Goal: Transaction & Acquisition: Purchase product/service

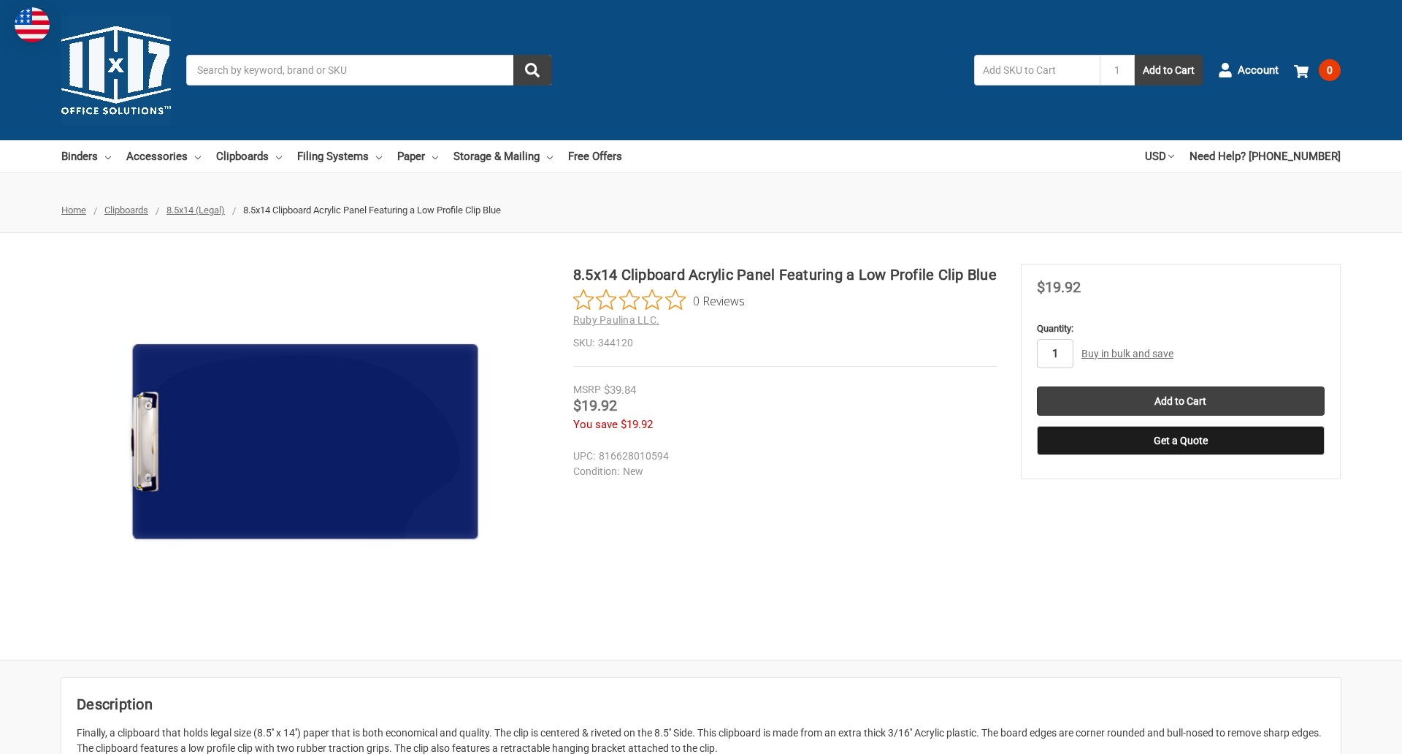
click at [1054, 353] on input "1" at bounding box center [1055, 353] width 37 height 29
type input "4"
click at [1180, 440] on button "Get a Quote" at bounding box center [1181, 440] width 288 height 29
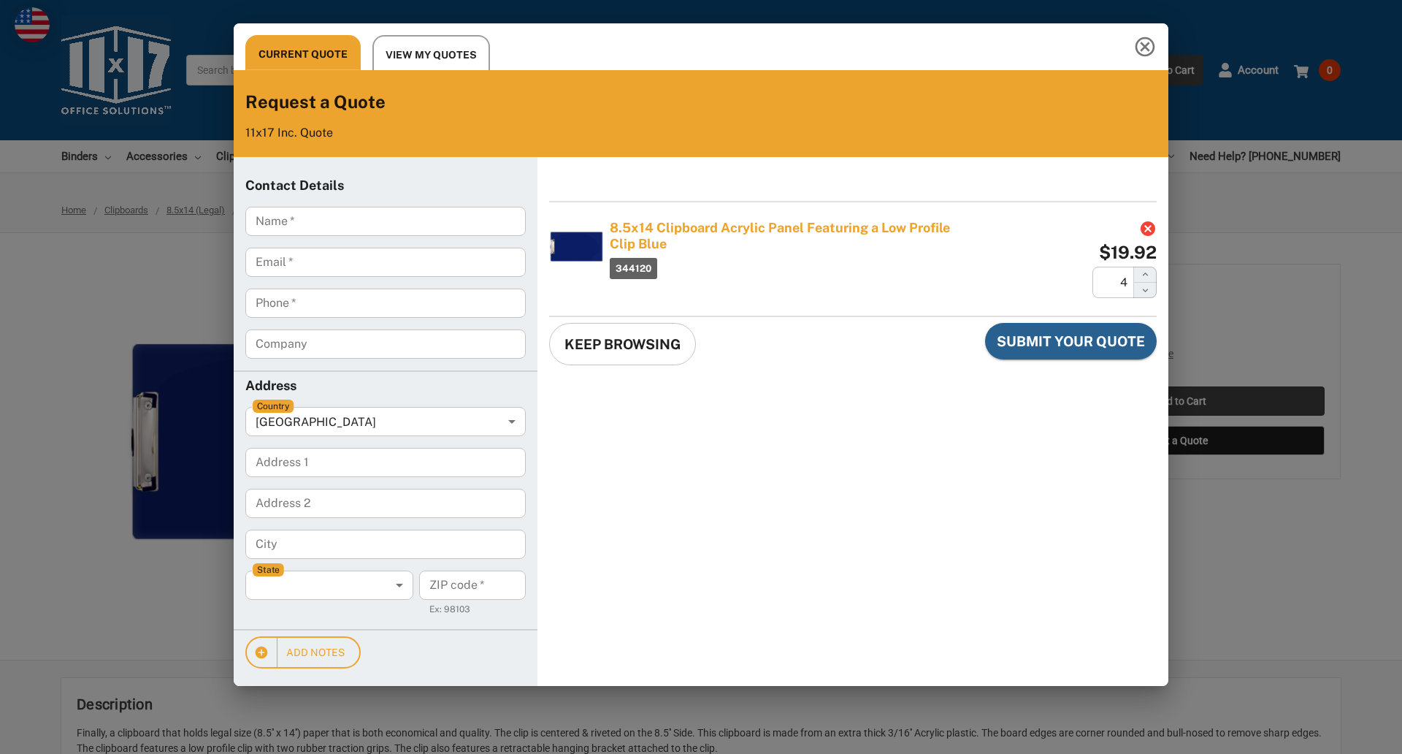
click at [1180, 401] on div "Current Quote View My Quotes Request a Quote 11x17 Inc. Quote Contact Details N…" at bounding box center [701, 377] width 1402 height 754
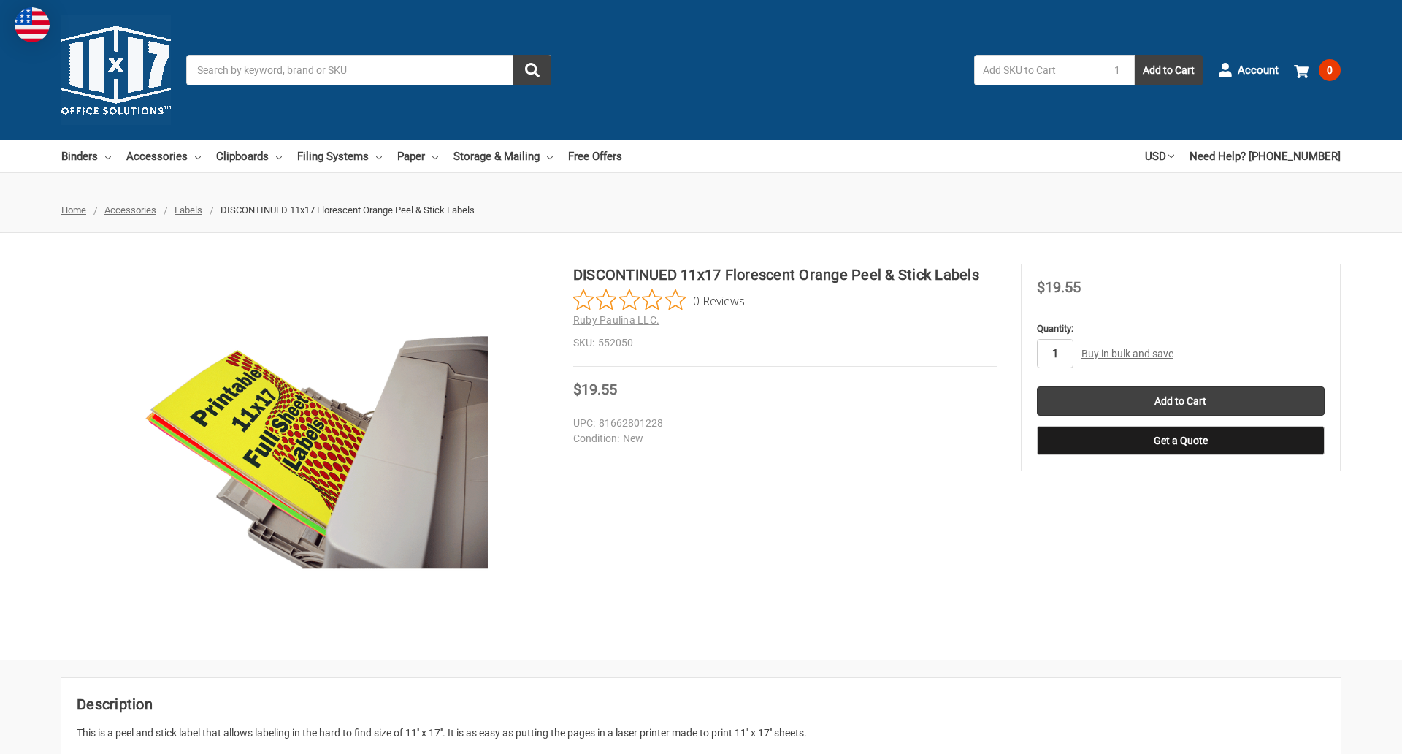
click at [1054, 353] on input "1" at bounding box center [1055, 353] width 37 height 29
type input "5"
click at [1180, 440] on button "Get a Quote" at bounding box center [1181, 440] width 288 height 29
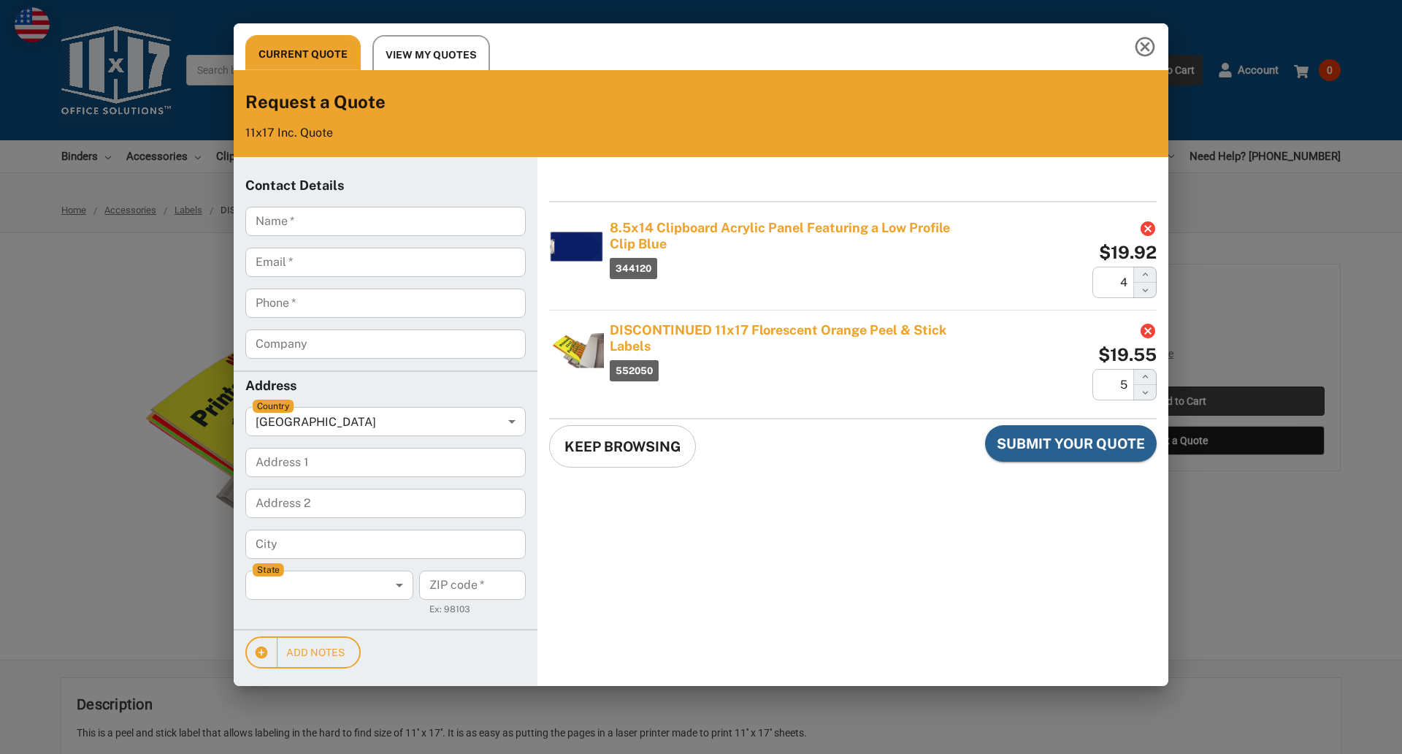
click at [1180, 401] on div "Current Quote View My Quotes Request a Quote 11x17 Inc. Quote Contact Details N…" at bounding box center [701, 377] width 1402 height 754
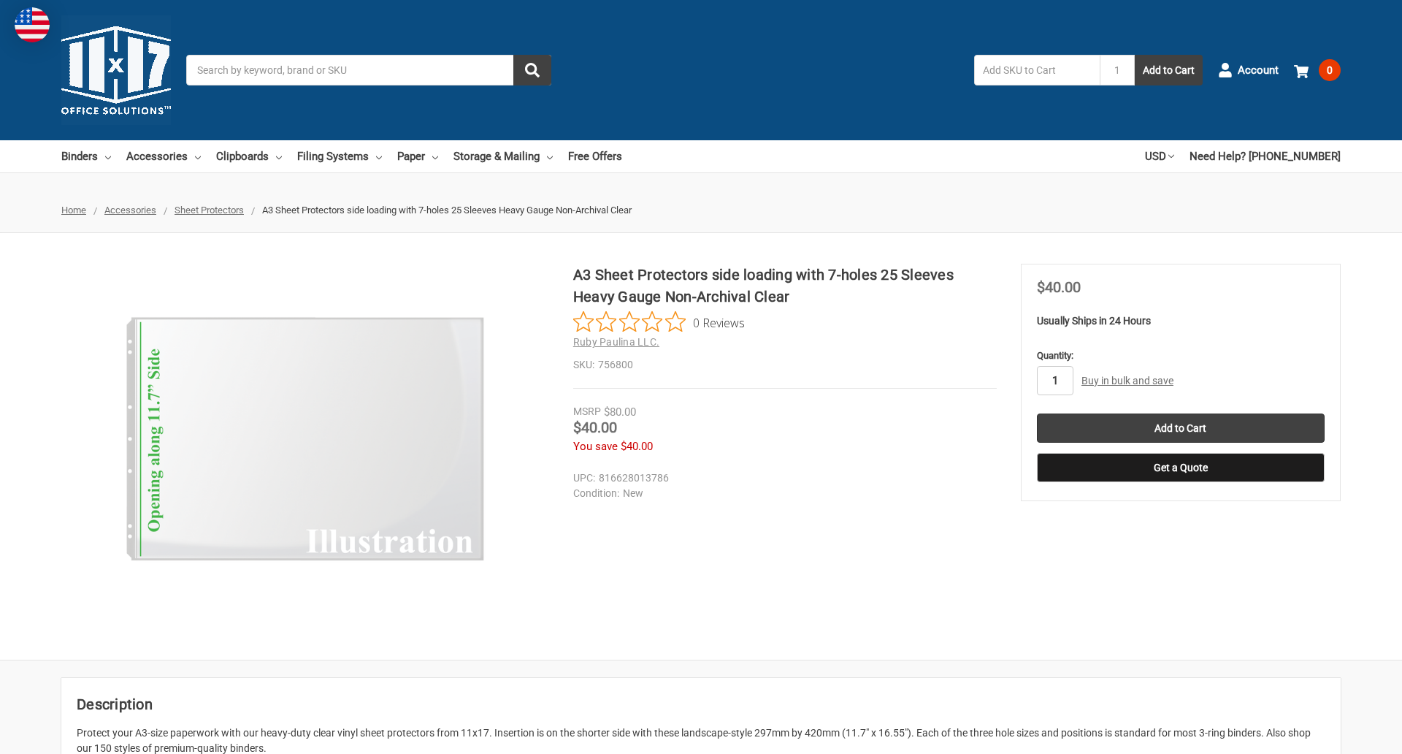
click at [1054, 380] on input "1" at bounding box center [1055, 380] width 37 height 29
type input "2"
click at [1180, 467] on button "Get a Quote" at bounding box center [1181, 467] width 288 height 29
click at [1180, 428] on input "Add to Cart" at bounding box center [1181, 427] width 288 height 29
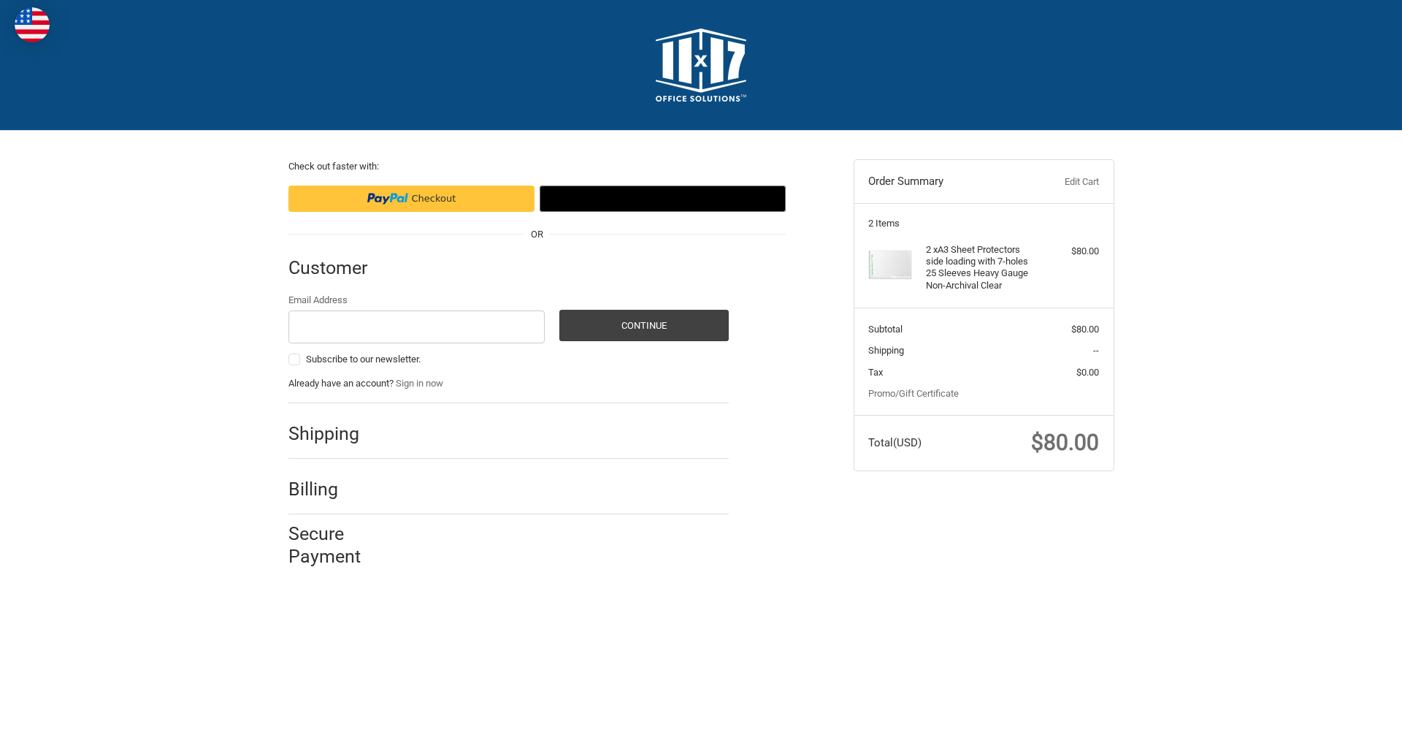
click at [416, 326] on input "Email Address" at bounding box center [416, 326] width 257 height 33
type input "[EMAIL_ADDRESS][DOMAIN_NAME]"
click at [643, 325] on button "Continue" at bounding box center [643, 325] width 169 height 31
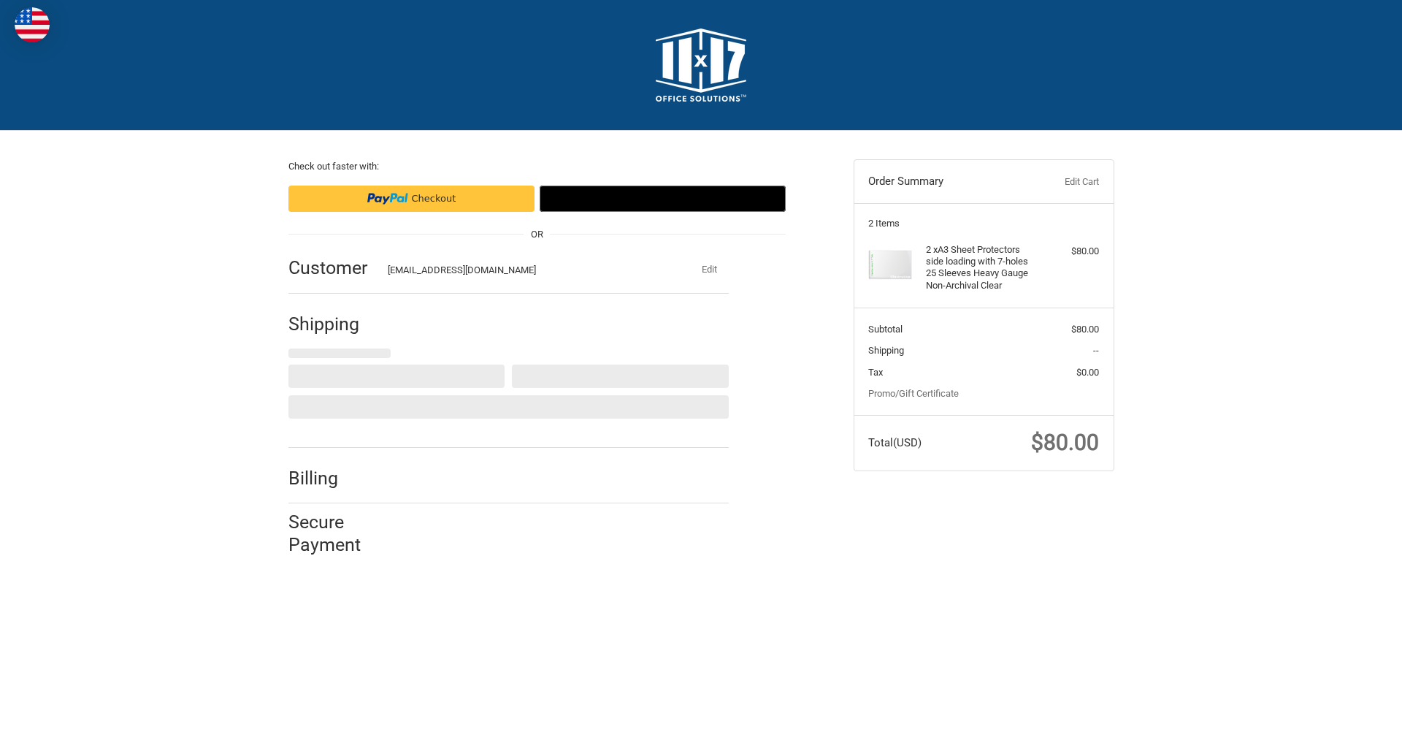
select select "US"
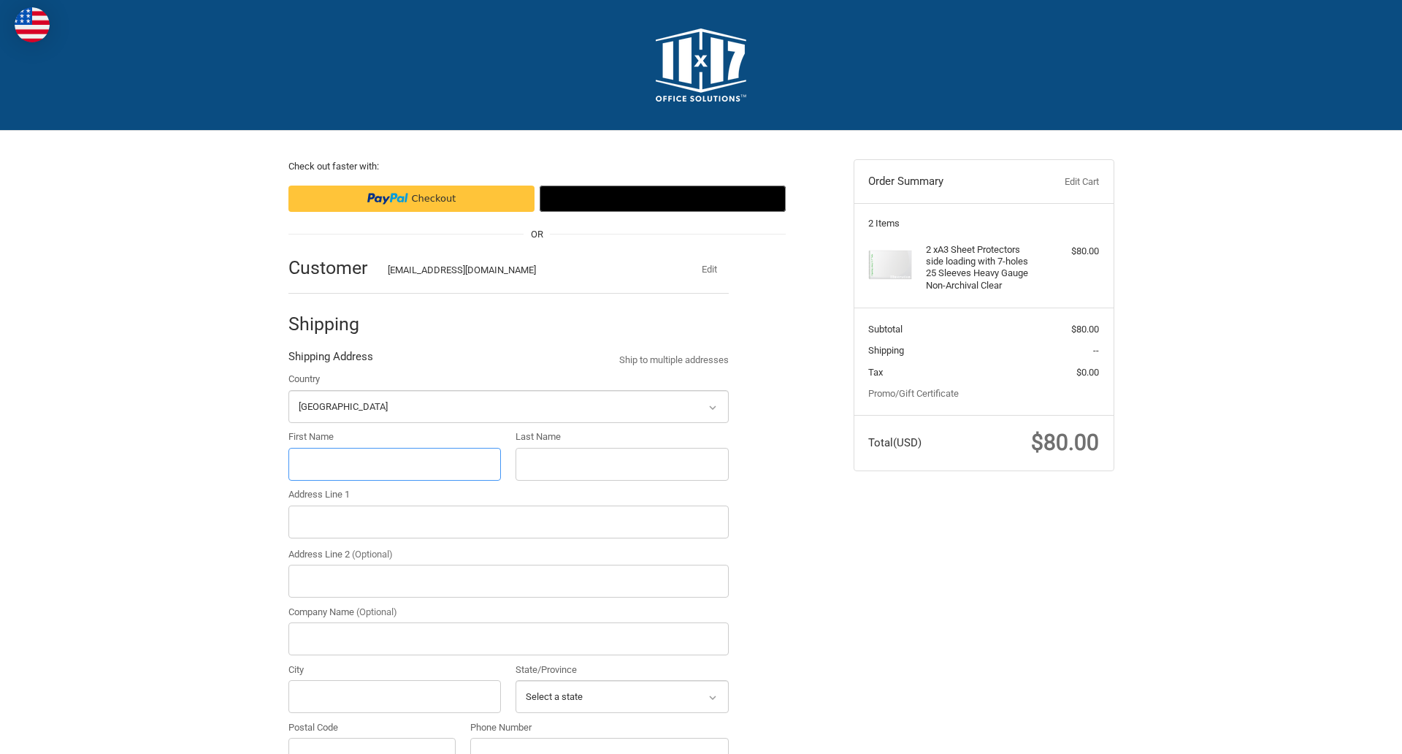
click at [394, 464] on input "First Name" at bounding box center [394, 464] width 213 height 33
type input "reflectiz"
click at [621, 464] on input "Last Name" at bounding box center [622, 464] width 213 height 33
type input "bigcommerce"
click at [372, 737] on input "Postal Code" at bounding box center [372, 753] width 168 height 33
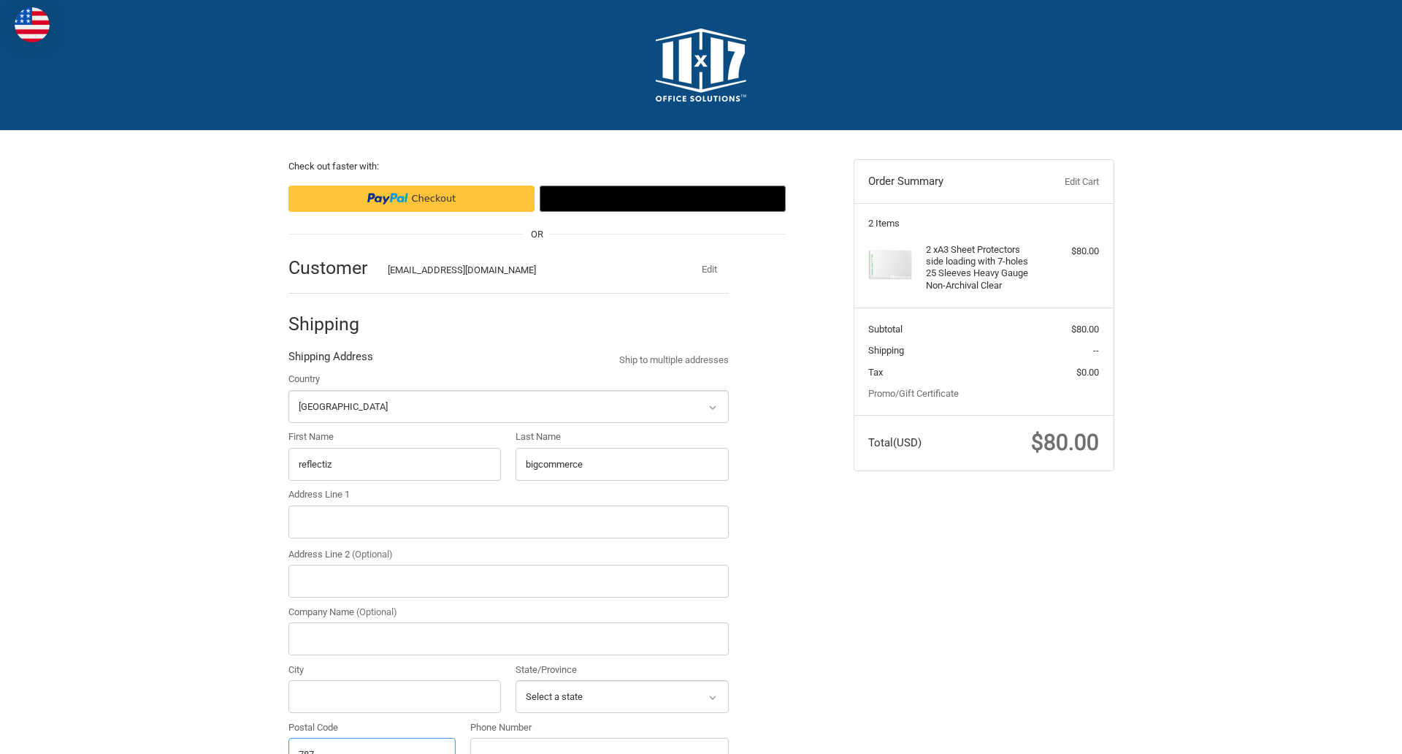
scroll to position [16, 0]
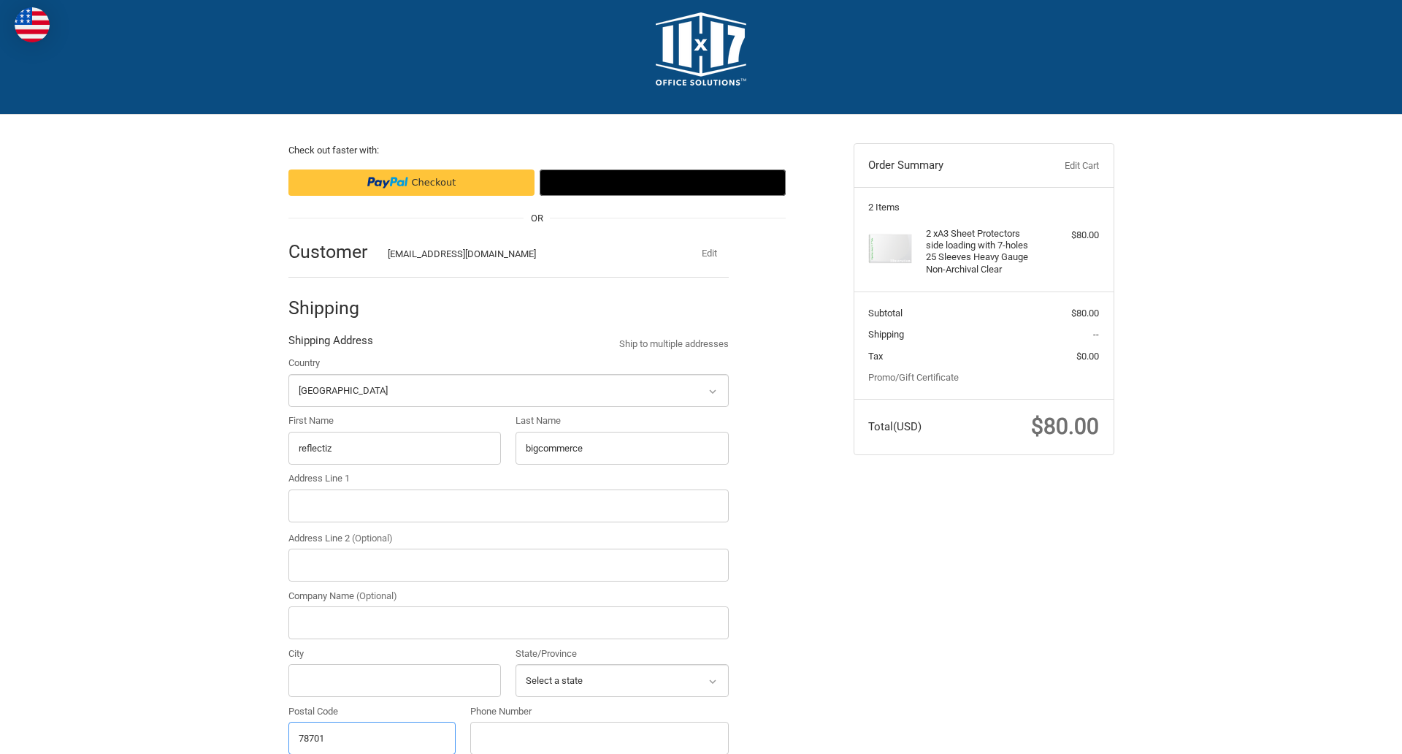
click at [372, 737] on input "78701" at bounding box center [372, 737] width 168 height 33
type input "78701"
click at [508, 505] on input "Address Line 1" at bounding box center [508, 505] width 440 height 33
type input "[STREET_ADDRESS]"
click at [330, 344] on legend "Shipping Address" at bounding box center [330, 343] width 85 height 23
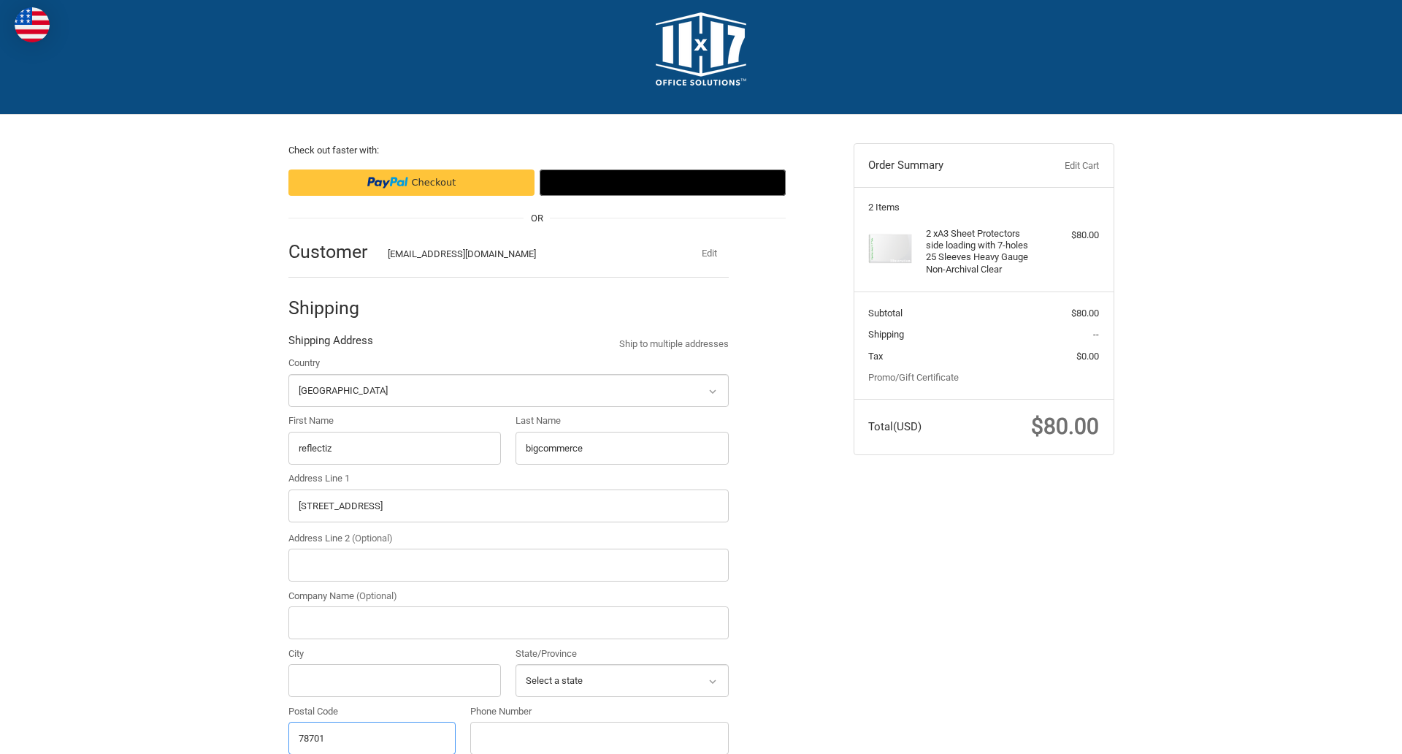
click at [372, 737] on input "78701" at bounding box center [372, 737] width 168 height 33
type input "78701"
select select "[GEOGRAPHIC_DATA]"
click at [508, 564] on input "Address Line 2 (Optional)" at bounding box center [508, 564] width 440 height 33
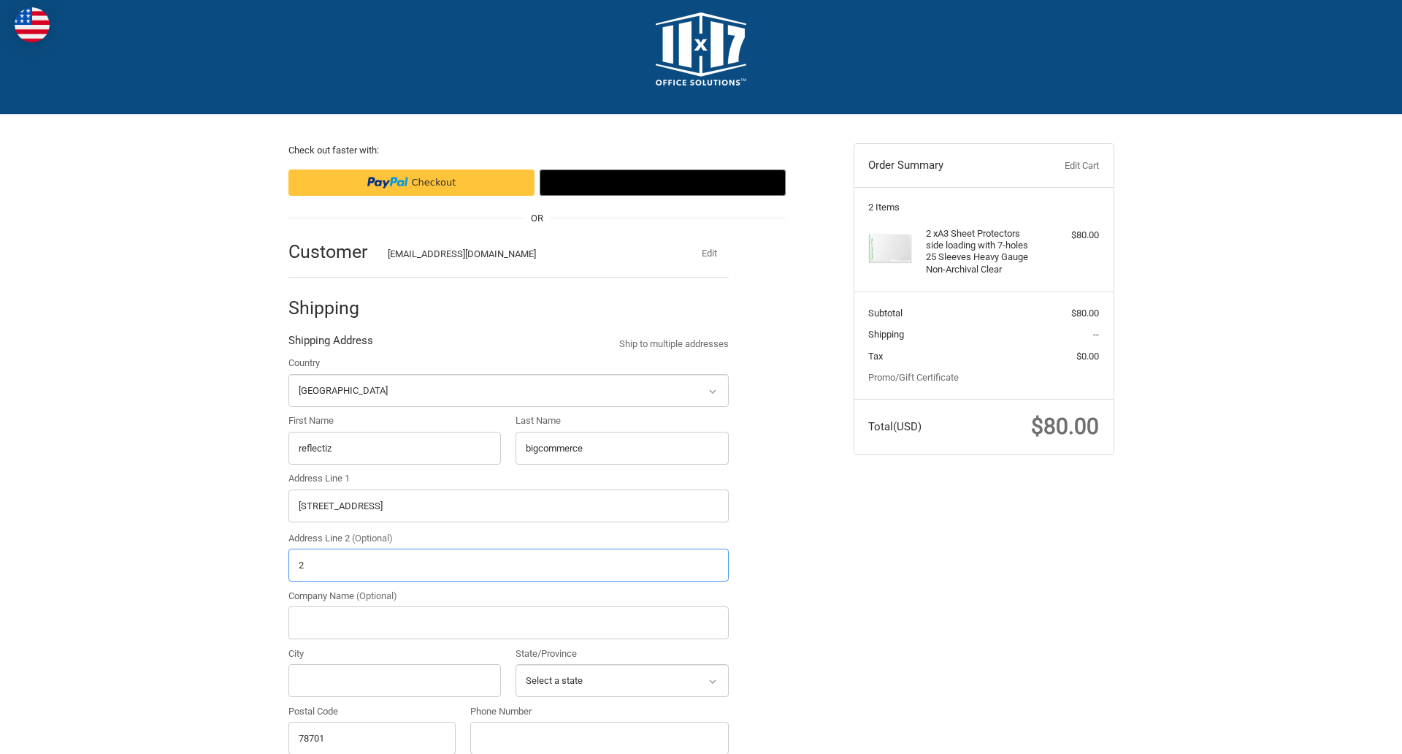
type input "2"
click at [394, 680] on input "City" at bounding box center [394, 680] width 213 height 33
click at [394, 680] on input "Austin" at bounding box center [394, 680] width 213 height 33
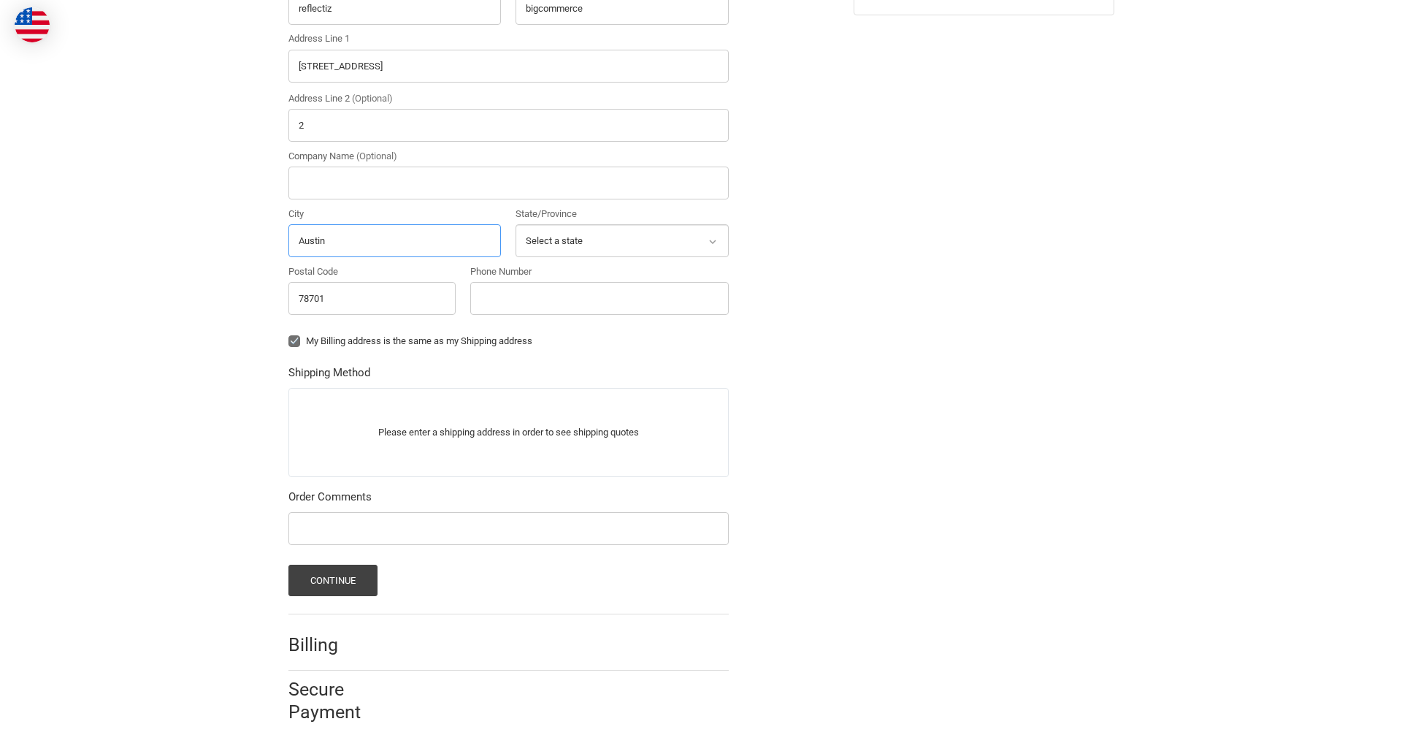
type input "Austin"
click at [599, 298] on input "Phone Number" at bounding box center [599, 298] width 258 height 33
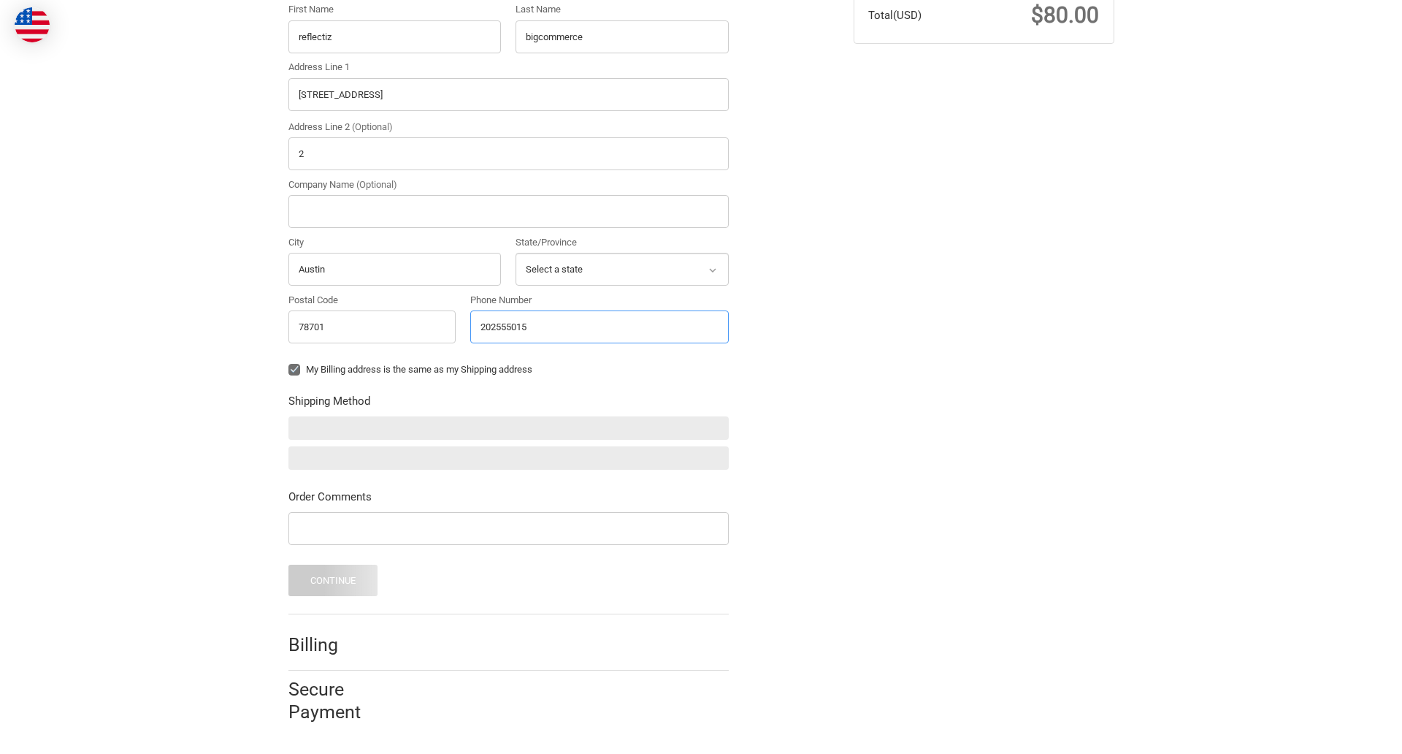
type input "2025550150"
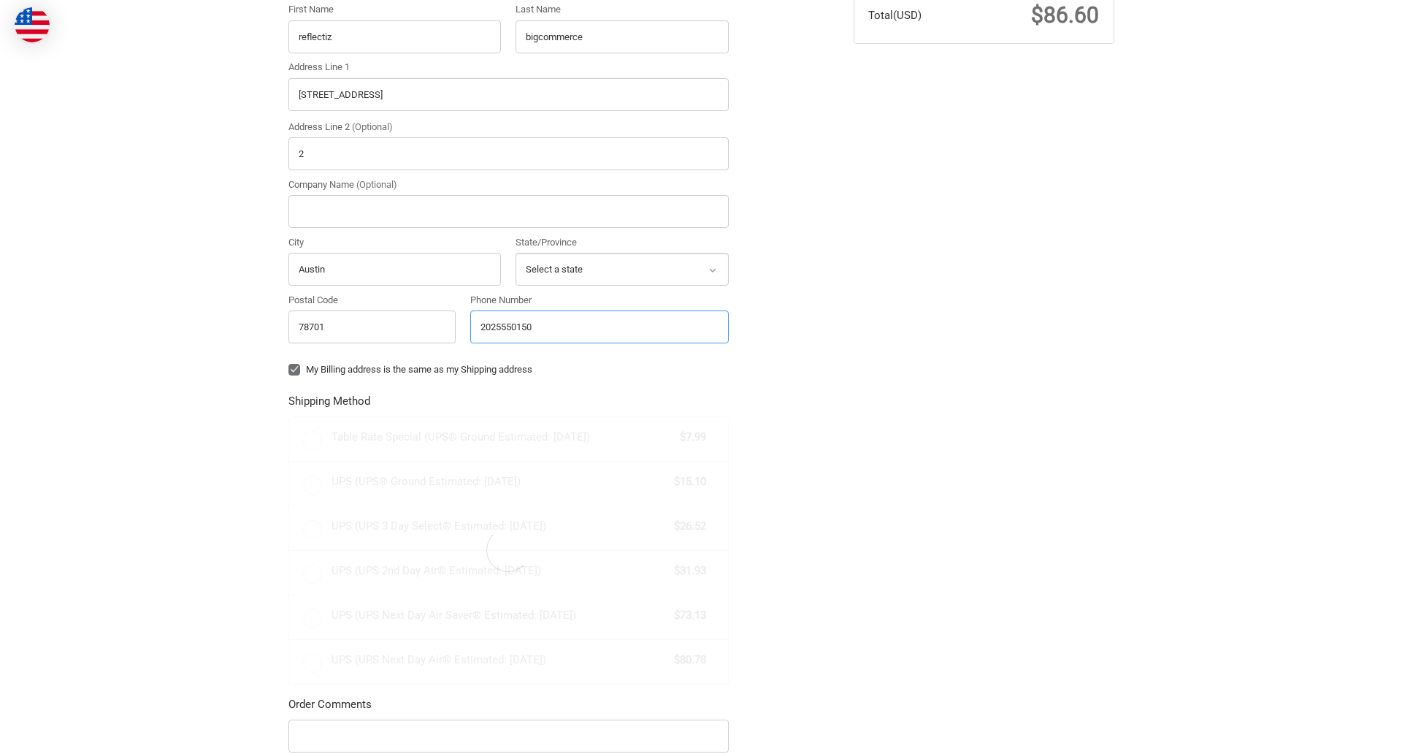
scroll to position [456, 0]
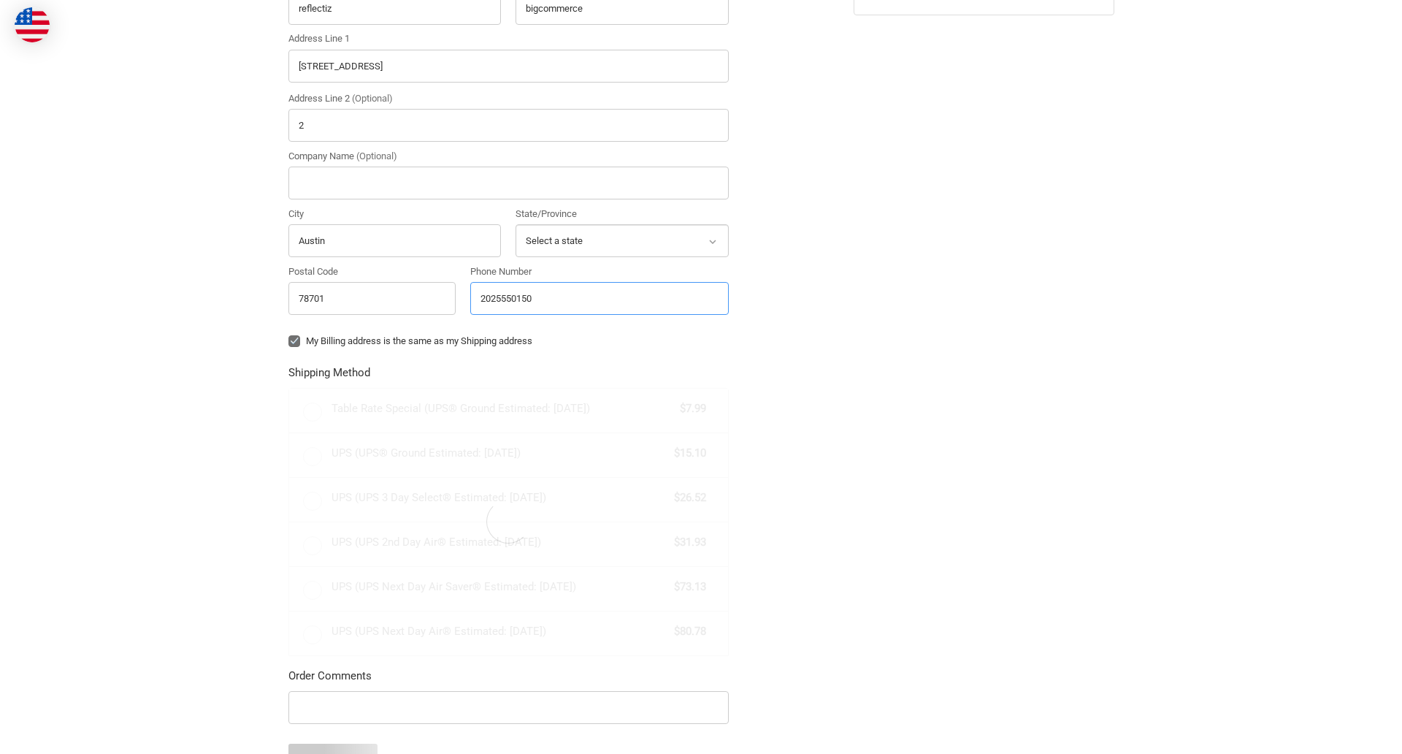
radio input "true"
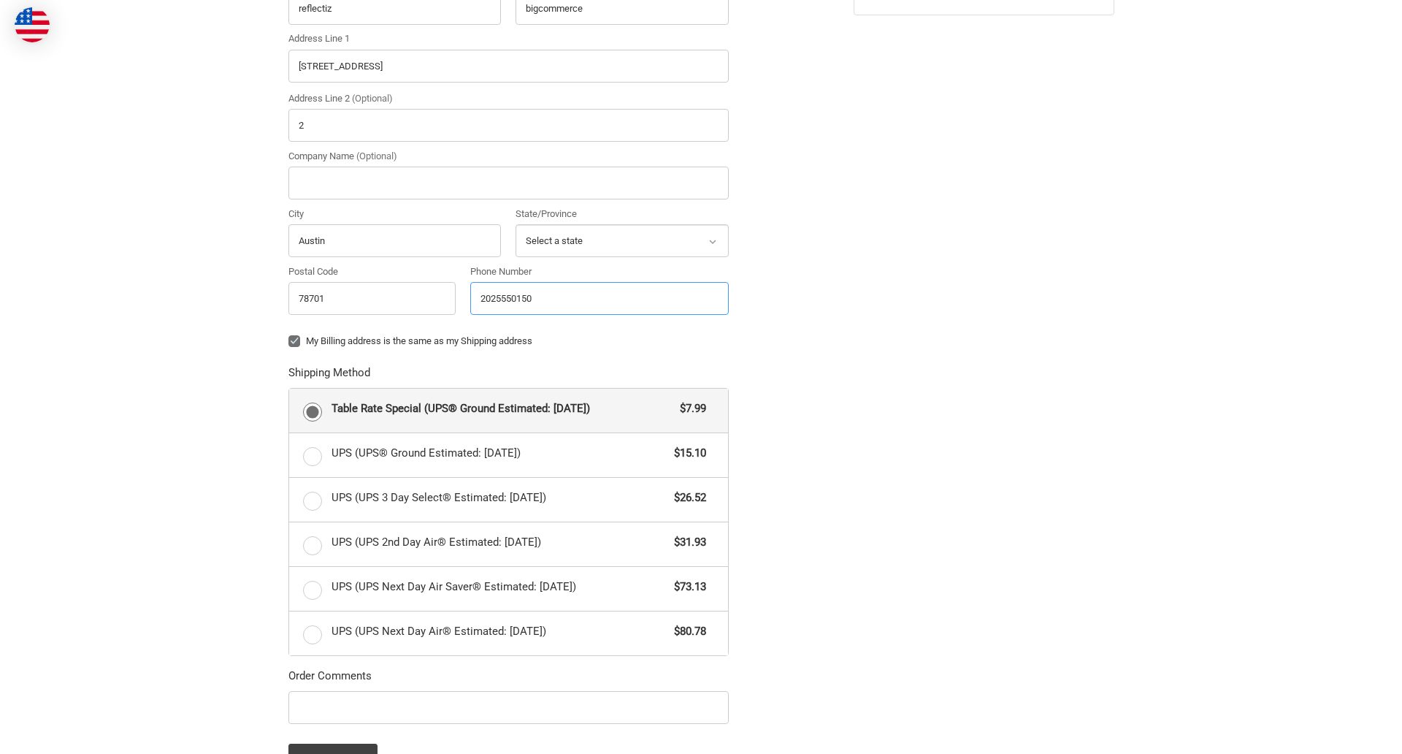
type input "2025550150"
click at [508, 183] on input "Company Name (Optional)" at bounding box center [508, 182] width 440 height 33
type input "bigcommerce"
click at [288, 352] on form "Country Select a country [GEOGRAPHIC_DATA] [GEOGRAPHIC_DATA] [GEOGRAPHIC_DATA] …" at bounding box center [508, 345] width 440 height 859
click at [288, 726] on form "Country Select a country [GEOGRAPHIC_DATA] [GEOGRAPHIC_DATA] [GEOGRAPHIC_DATA] …" at bounding box center [508, 345] width 440 height 859
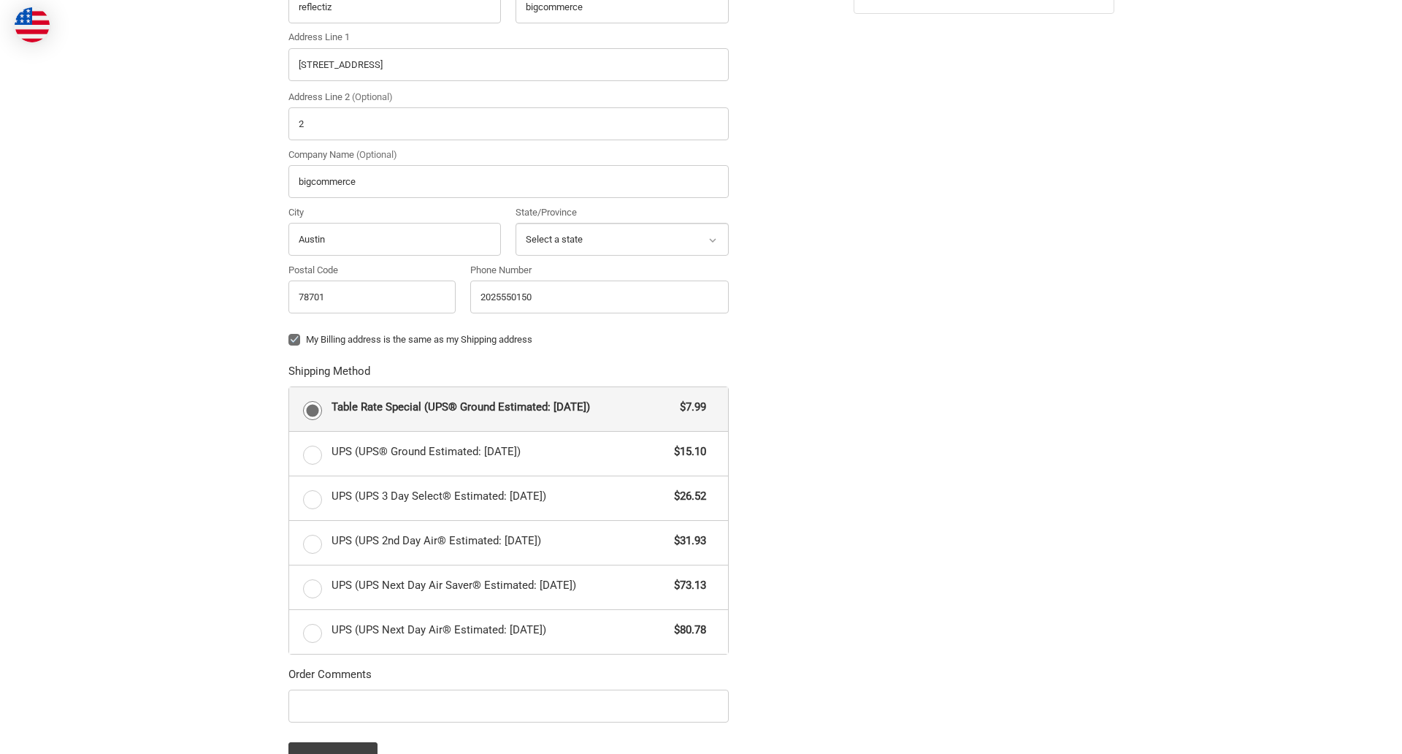
scroll to position [635, 0]
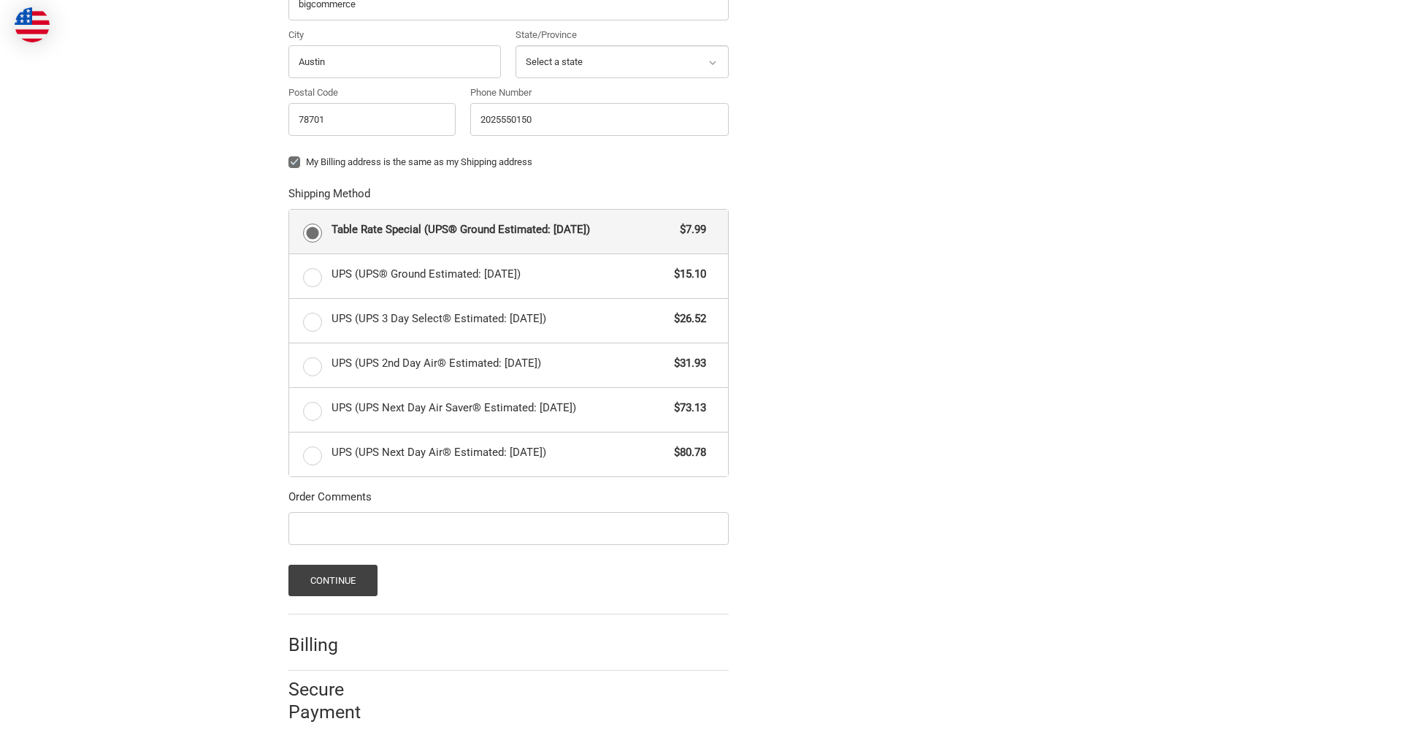
click at [508, 231] on span "Table Rate Special (UPS® Ground Estimated: [DATE])" at bounding box center [502, 229] width 342 height 17
click at [290, 210] on input "Table Rate Special (UPS® Ground Estimated: [DATE]) $7.99" at bounding box center [289, 210] width 1 height 1
click at [332, 580] on button "Continue" at bounding box center [333, 579] width 90 height 31
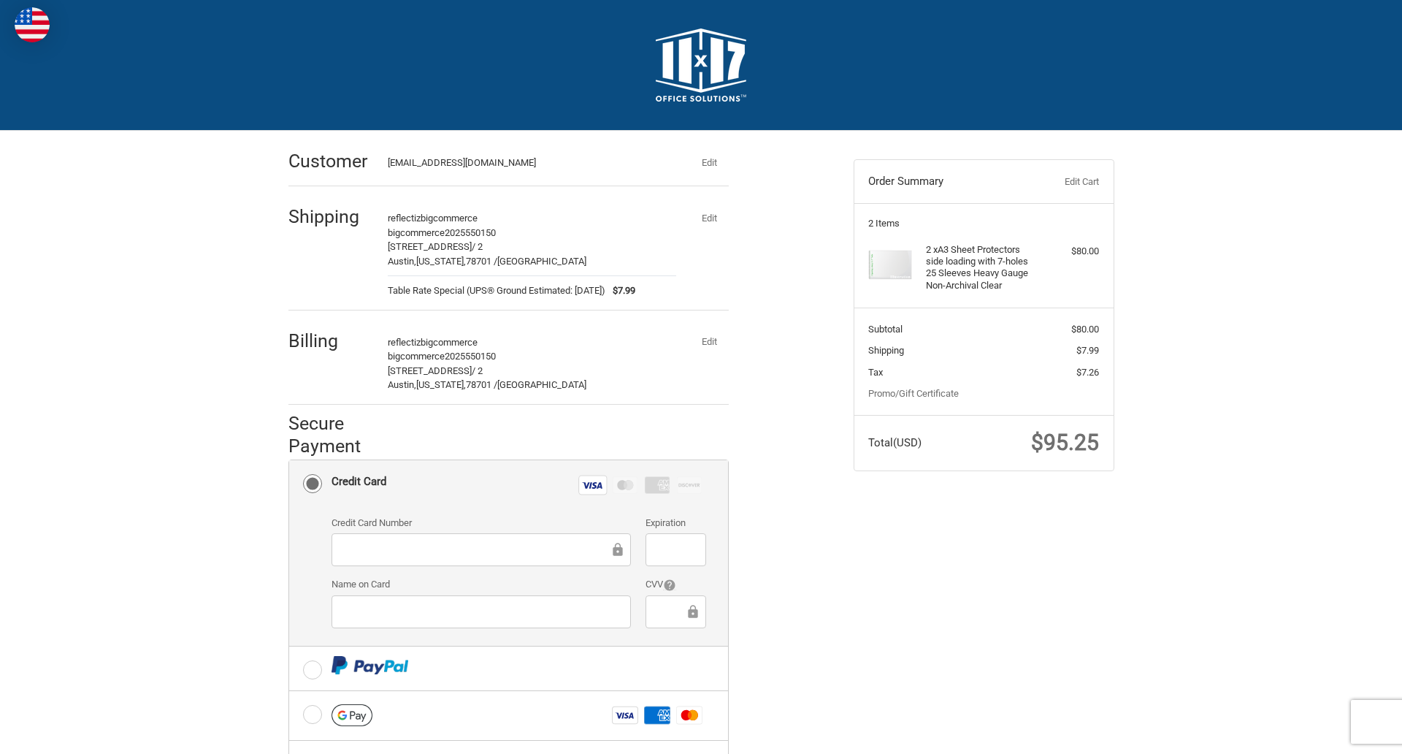
scroll to position [234, 0]
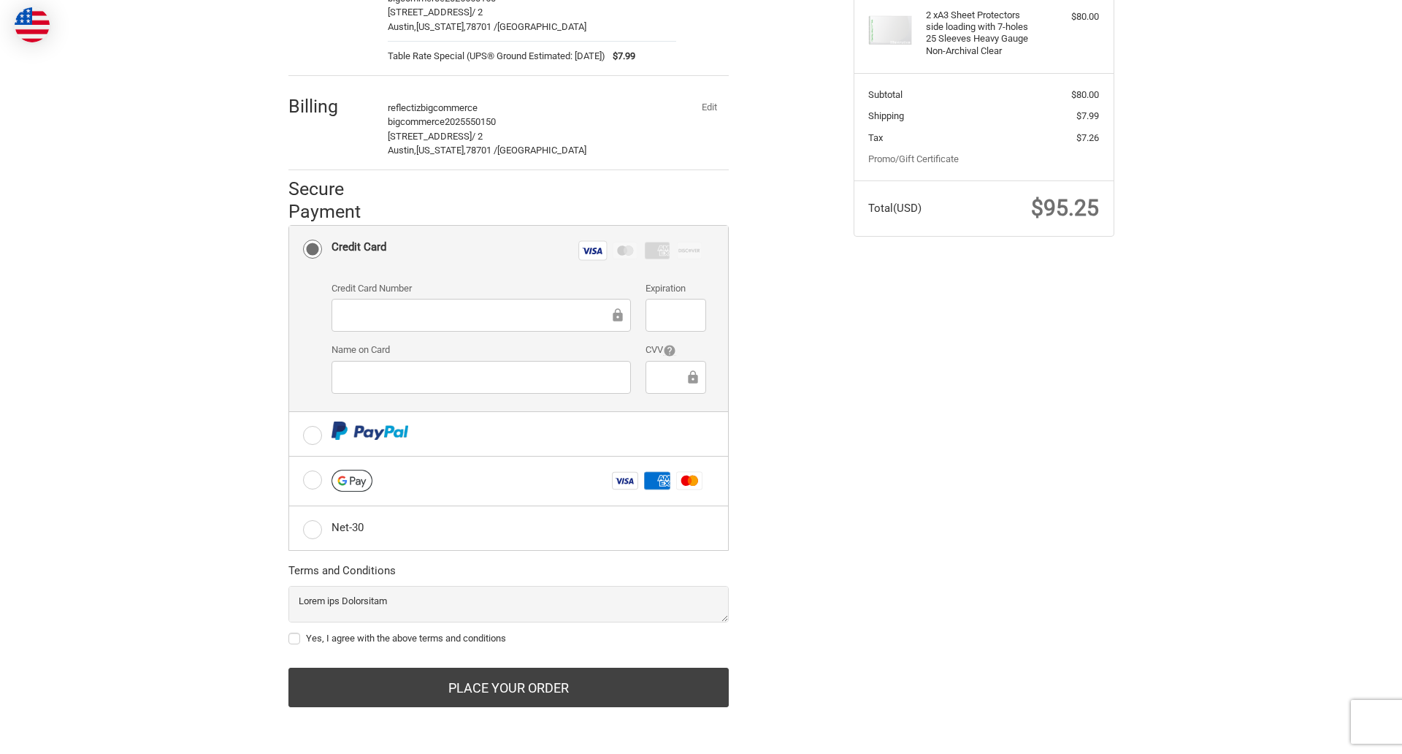
click at [508, 638] on label "Yes, I agree with the above terms and conditions" at bounding box center [508, 638] width 440 height 12
click at [289, 632] on input "Yes, I agree with the above terms and conditions" at bounding box center [288, 631] width 1 height 1
checkbox input "true"
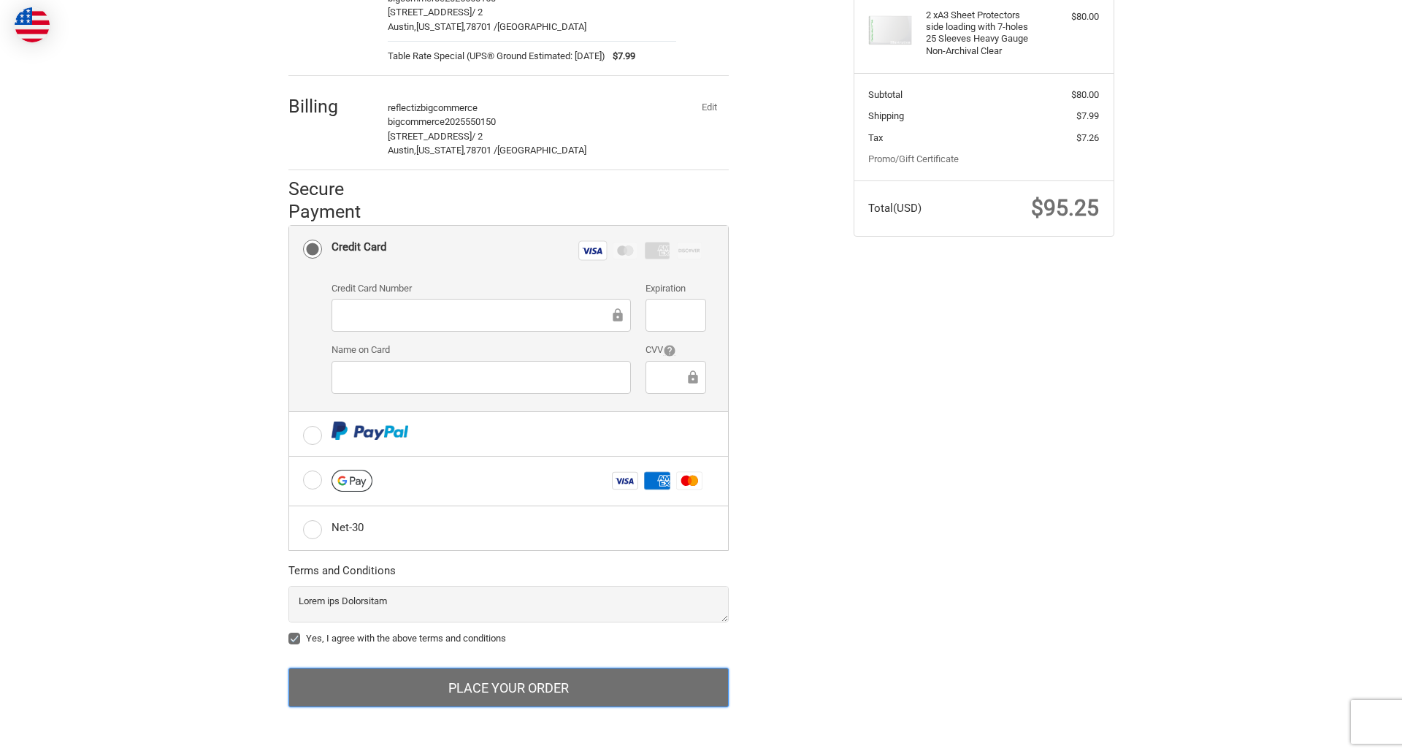
click at [508, 687] on button "Place Your Order" at bounding box center [508, 686] width 440 height 39
